Goal: Find specific page/section: Find specific page/section

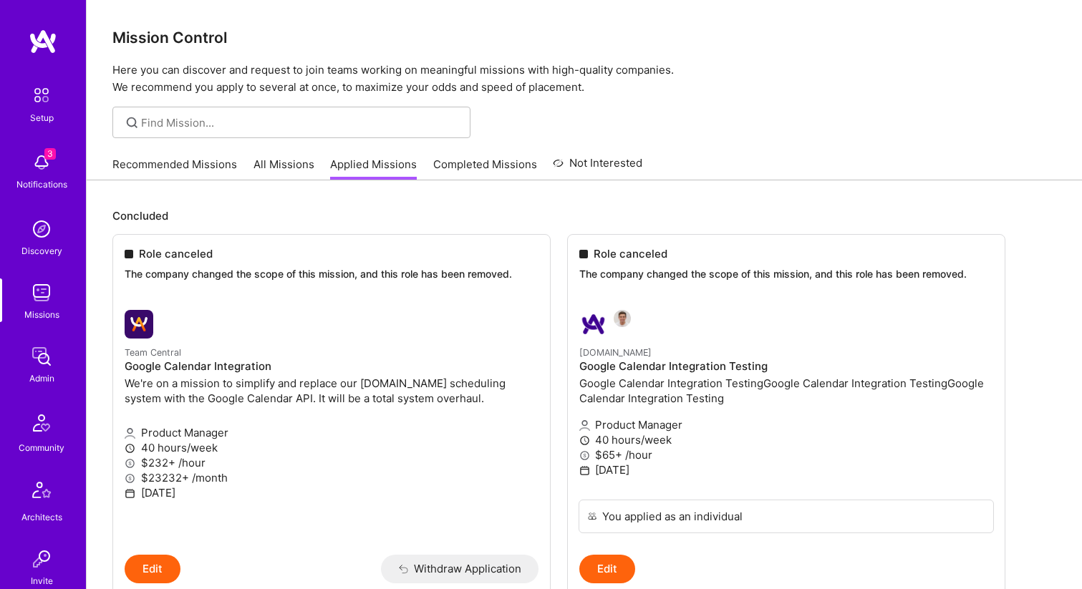
scroll to position [1, 0]
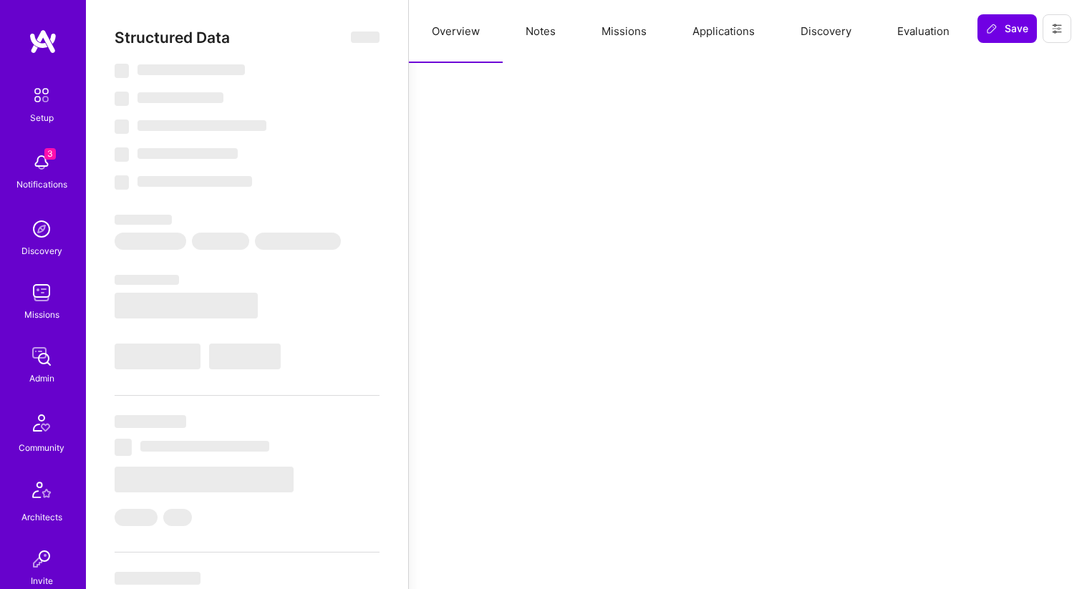
click at [629, 33] on button "Missions" at bounding box center [624, 31] width 91 height 63
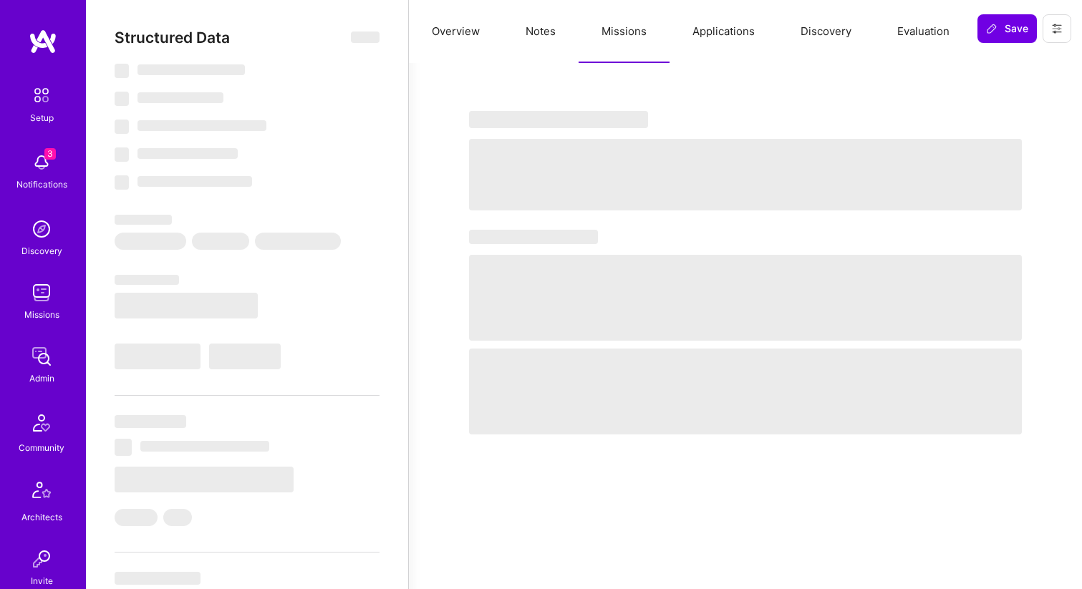
select select "Right Now"
select select "7"
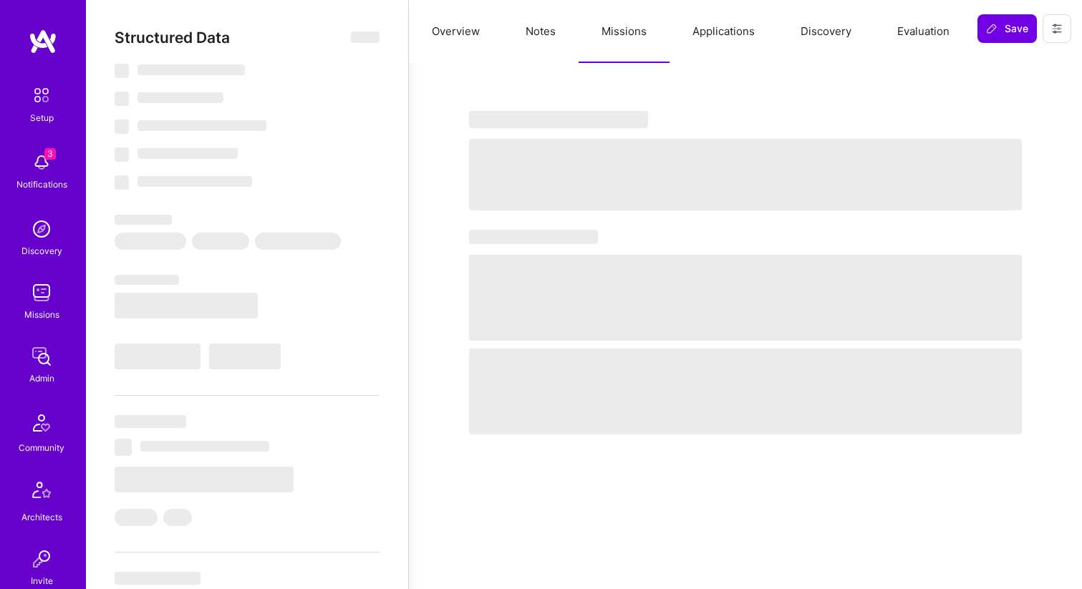
select select "US"
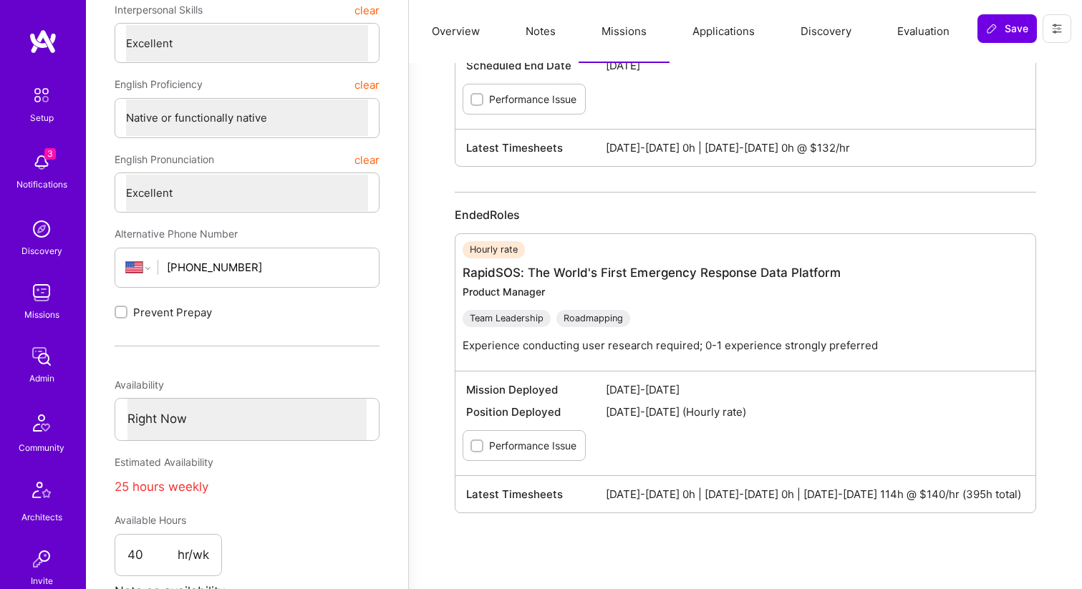
scroll to position [474, 0]
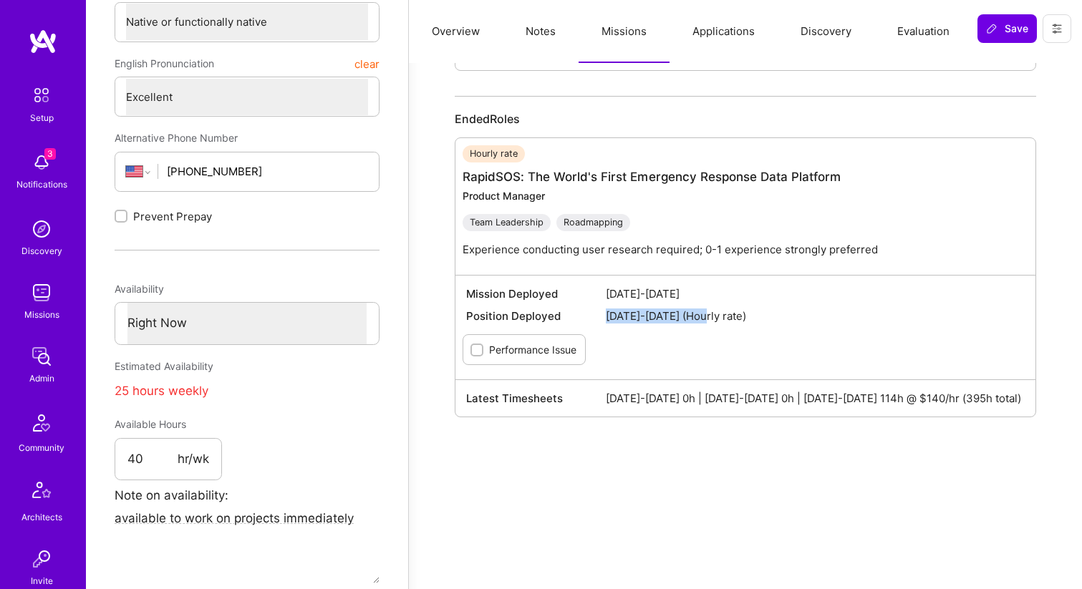
drag, startPoint x: 607, startPoint y: 317, endPoint x: 705, endPoint y: 321, distance: 98.2
click at [705, 321] on span "[DATE]-[DATE] (Hourly rate)" at bounding box center [815, 316] width 419 height 15
copy span "[DATE]-[DATE]"
